Goal: Task Accomplishment & Management: Use online tool/utility

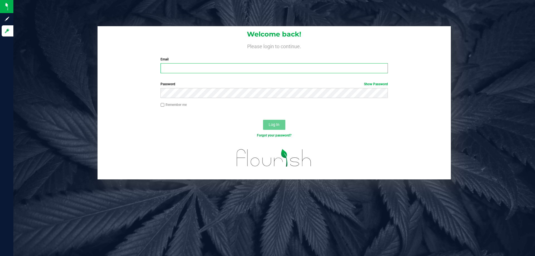
click at [181, 72] on input "Email" at bounding box center [273, 68] width 227 height 10
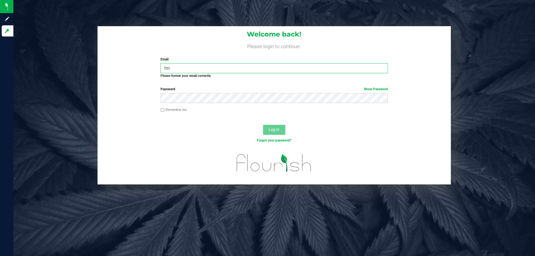
type input "f"
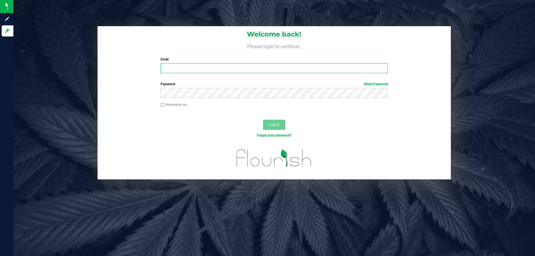
click at [193, 71] on input "Email" at bounding box center [273, 68] width 227 height 10
type input "dwhitehead@liveparallel.com"
click at [263, 120] on button "Log In" at bounding box center [274, 125] width 22 height 10
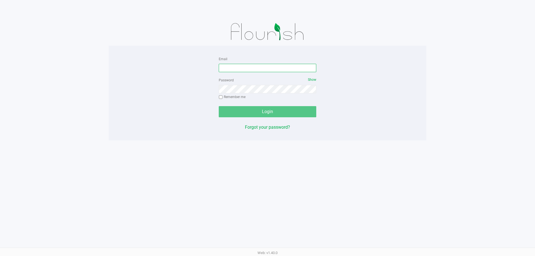
click at [250, 68] on input "Email" at bounding box center [267, 68] width 97 height 8
type input "dwhitehead@liveparallel.com"
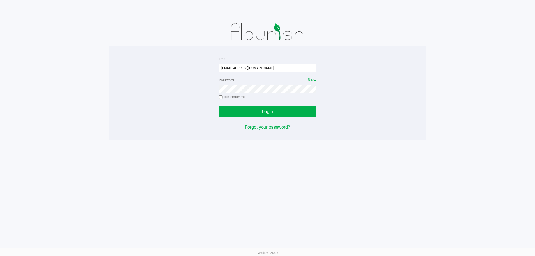
click at [219, 106] on button "Login" at bounding box center [267, 111] width 97 height 11
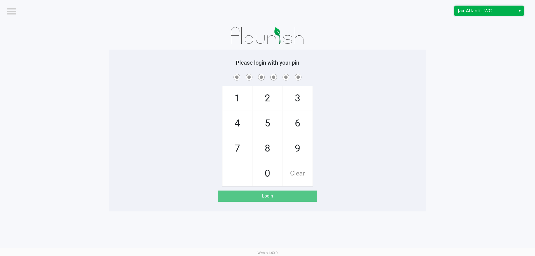
click at [505, 11] on span "Jax Atlantic WC" at bounding box center [485, 11] width 54 height 7
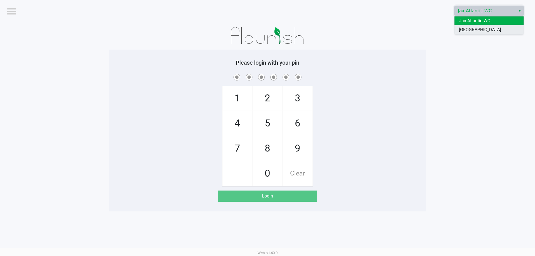
click at [497, 29] on li "Orange Park WC" at bounding box center [488, 29] width 69 height 9
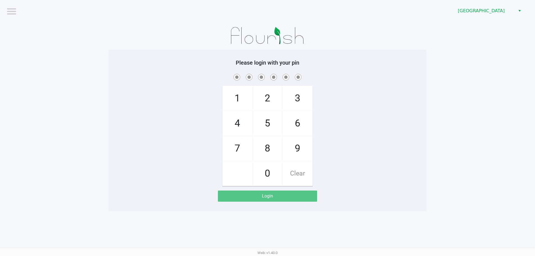
click at [481, 52] on app-pos-login-wrapper "Logout Orange Park WC Please login with your pin 1 4 7 2 5 8 0 3 6 9 Clear Login" at bounding box center [267, 105] width 535 height 211
checkbox input "true"
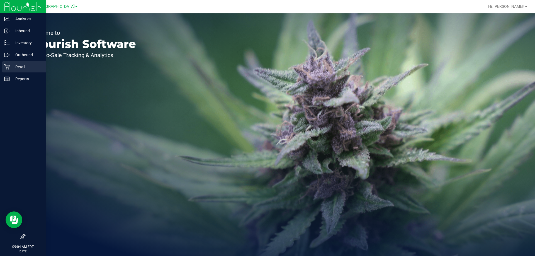
click at [8, 69] on icon at bounding box center [7, 67] width 6 height 6
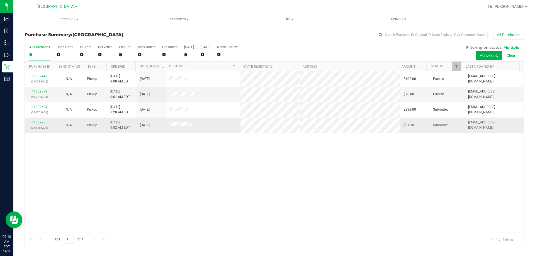
click at [42, 122] on link "11832735" at bounding box center [40, 122] width 16 height 4
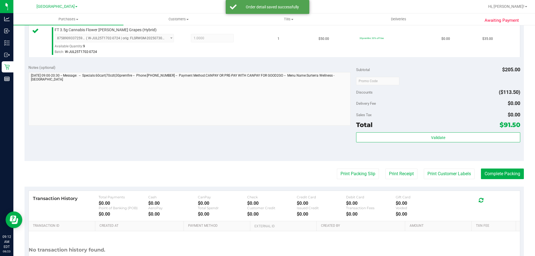
scroll to position [251, 0]
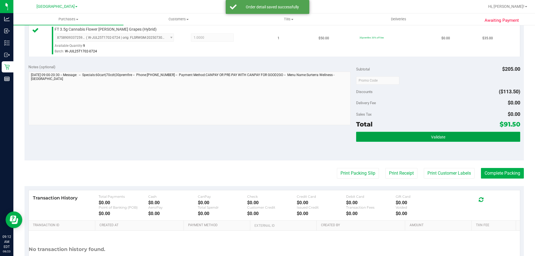
click at [460, 142] on button "Validate" at bounding box center [438, 137] width 164 height 10
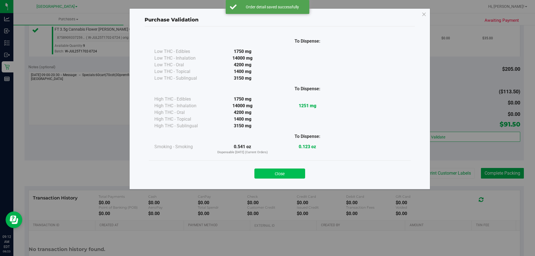
click at [292, 174] on button "Close" at bounding box center [279, 174] width 51 height 10
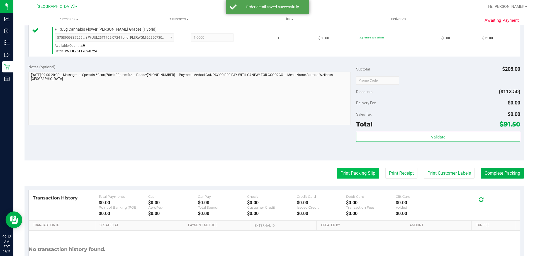
click at [350, 173] on button "Print Packing Slip" at bounding box center [358, 173] width 42 height 11
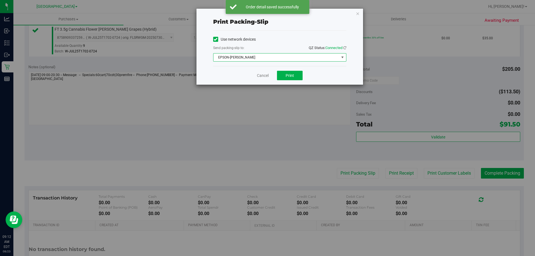
click at [297, 53] on span "EPSON-AUDREY-KITCHING" at bounding box center [276, 57] width 126 height 8
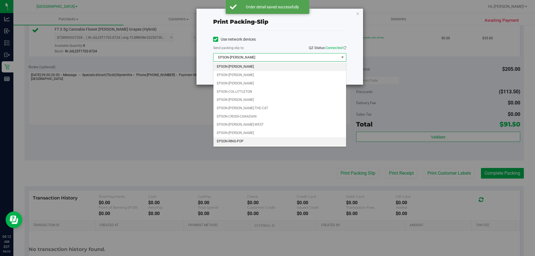
click at [243, 139] on li "EPSON-RING-POP" at bounding box center [279, 141] width 133 height 8
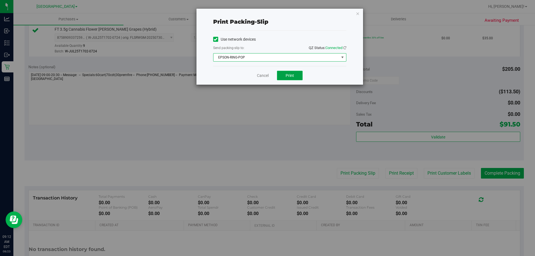
click at [289, 77] on span "Print" at bounding box center [290, 75] width 8 height 4
click at [266, 76] on link "Cancel" at bounding box center [263, 76] width 12 height 6
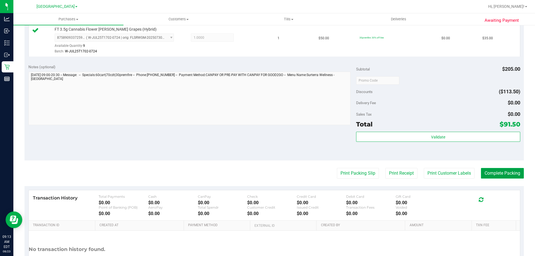
click at [485, 173] on button "Complete Packing" at bounding box center [502, 173] width 43 height 11
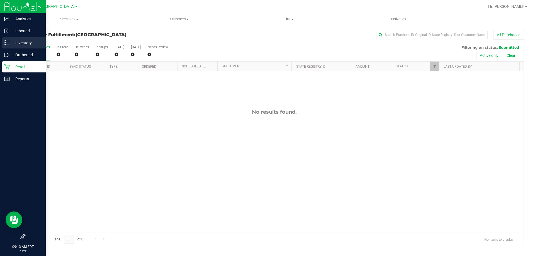
click at [8, 44] on icon at bounding box center [7, 43] width 6 height 6
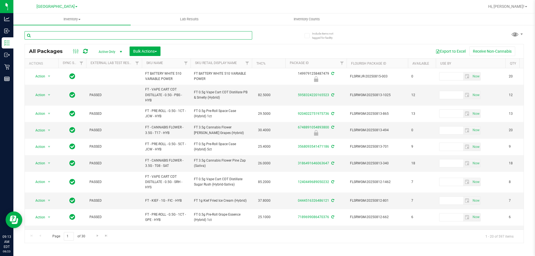
click at [90, 36] on input "text" at bounding box center [139, 35] width 228 height 8
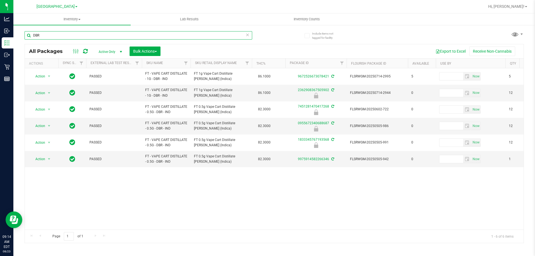
click at [127, 33] on input "DBR" at bounding box center [139, 35] width 228 height 8
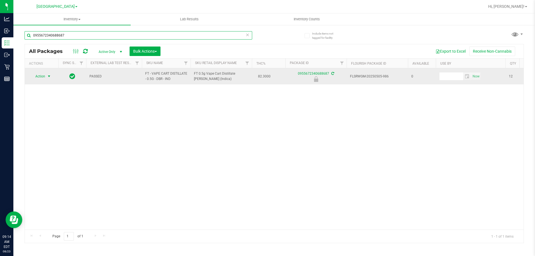
type input "0955672340688687"
click at [40, 73] on span "Action" at bounding box center [37, 76] width 15 height 8
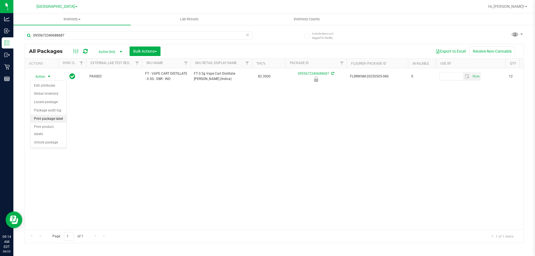
click at [52, 119] on li "Print package label" at bounding box center [49, 119] width 36 height 8
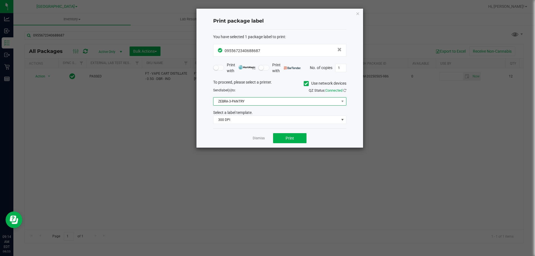
click at [268, 102] on span "ZEBRA-3-PANTRY" at bounding box center [276, 101] width 126 height 8
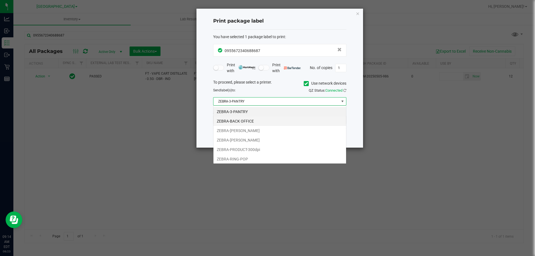
scroll to position [8, 133]
click at [259, 159] on li "ZEBRA-RING-POP" at bounding box center [279, 158] width 133 height 9
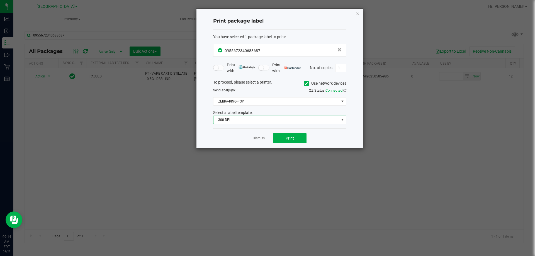
click at [255, 120] on span "300 DPI" at bounding box center [276, 120] width 126 height 8
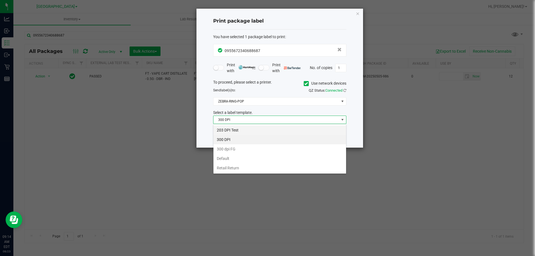
click at [249, 130] on li "203 DPI Test" at bounding box center [279, 129] width 133 height 9
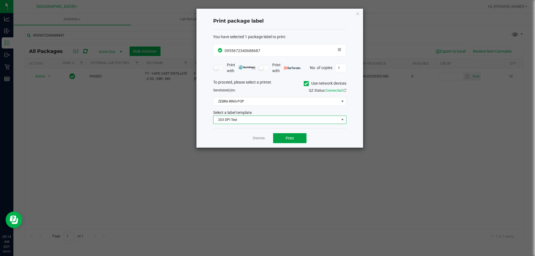
click at [286, 139] on span "Print" at bounding box center [290, 138] width 8 height 4
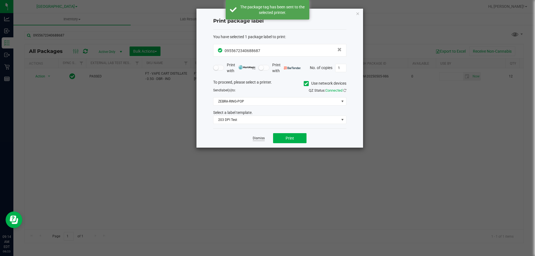
click at [260, 139] on link "Dismiss" at bounding box center [259, 138] width 12 height 5
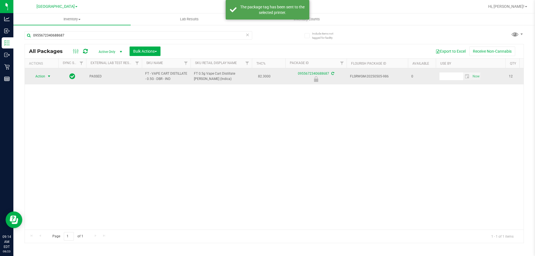
click at [49, 77] on span "select" at bounding box center [49, 76] width 4 height 4
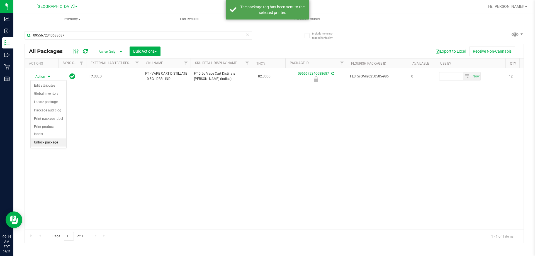
click at [58, 138] on li "Unlock package" at bounding box center [49, 142] width 36 height 8
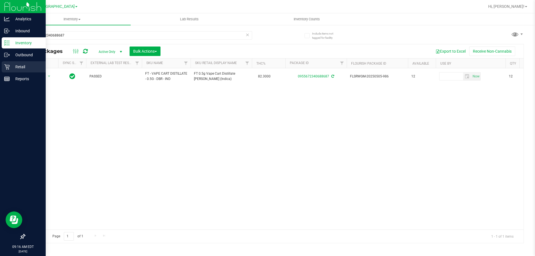
click at [8, 70] on div "Retail" at bounding box center [24, 66] width 44 height 11
